Goal: Find specific page/section: Find specific page/section

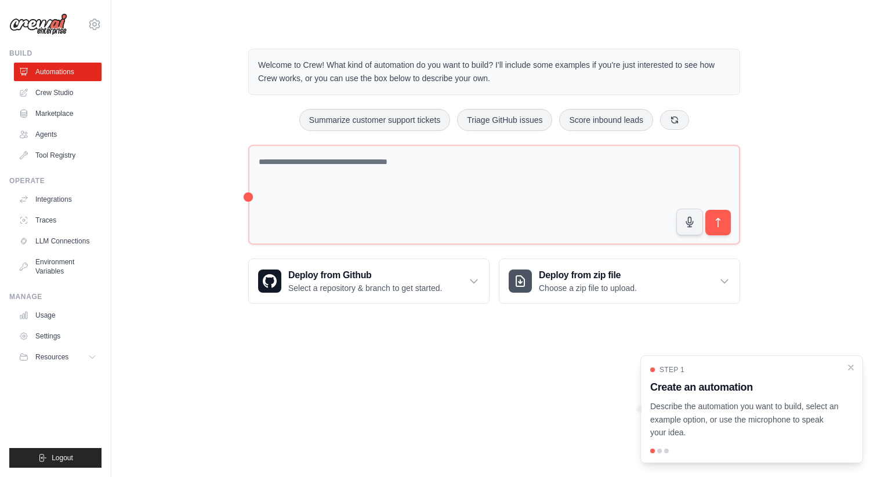
click at [224, 195] on div "Welcome to Crew! What kind of automation do you want to build? I'll include som…" at bounding box center [494, 176] width 729 height 292
click at [658, 452] on div at bounding box center [659, 451] width 5 height 5
click at [732, 401] on p "Describe the automation you want to build, select an example option, or use the…" at bounding box center [744, 419] width 189 height 39
click at [534, 378] on body "[EMAIL_ADDRESS][DOMAIN_NAME] Settings Build Automations Crew Studio" at bounding box center [438, 238] width 877 height 477
click at [56, 136] on link "Agents" at bounding box center [59, 134] width 88 height 19
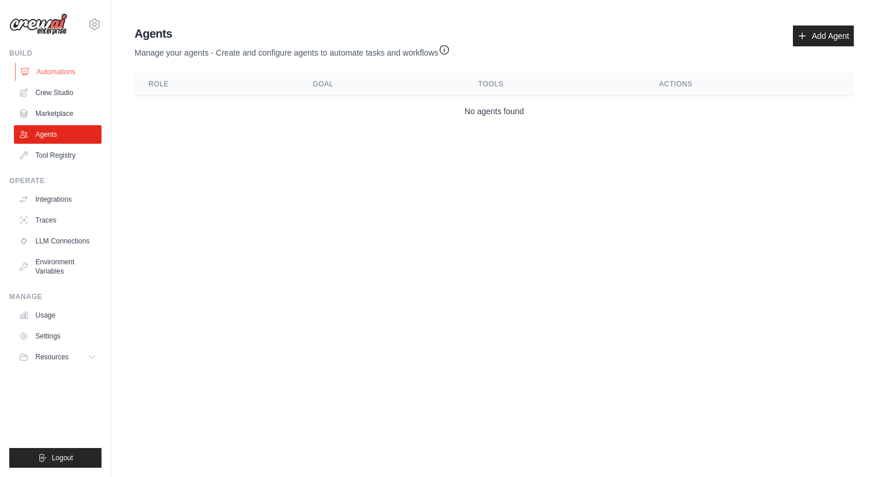
click at [60, 71] on link "Automations" at bounding box center [59, 72] width 88 height 19
